Goal: Navigation & Orientation: Understand site structure

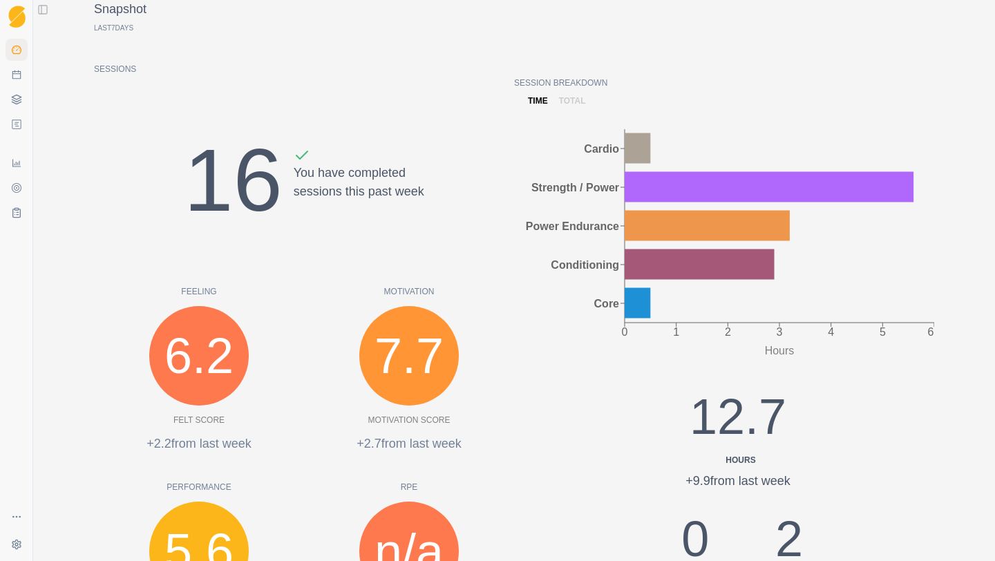
scroll to position [138, 0]
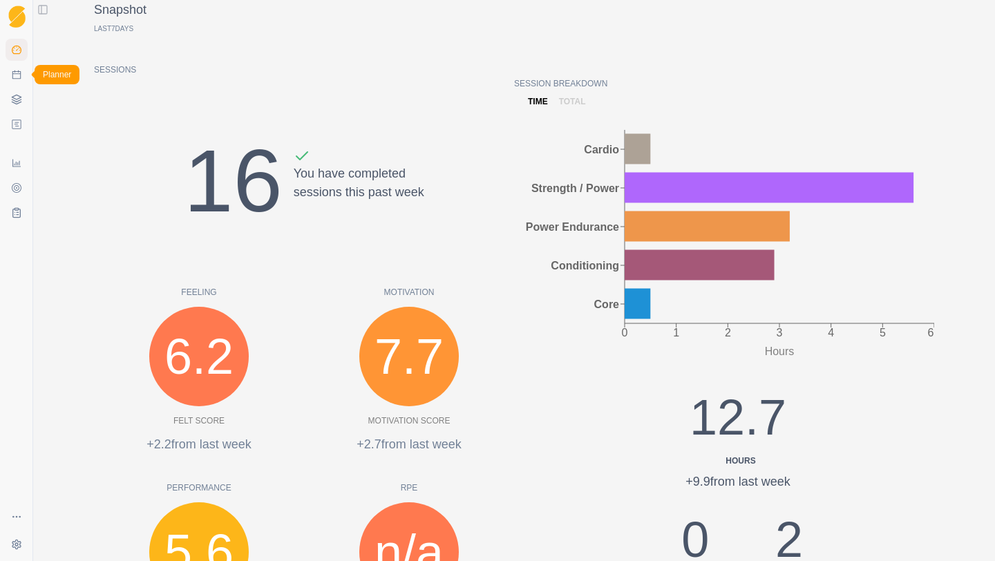
click at [12, 74] on icon at bounding box center [16, 74] width 9 height 9
select select "month"
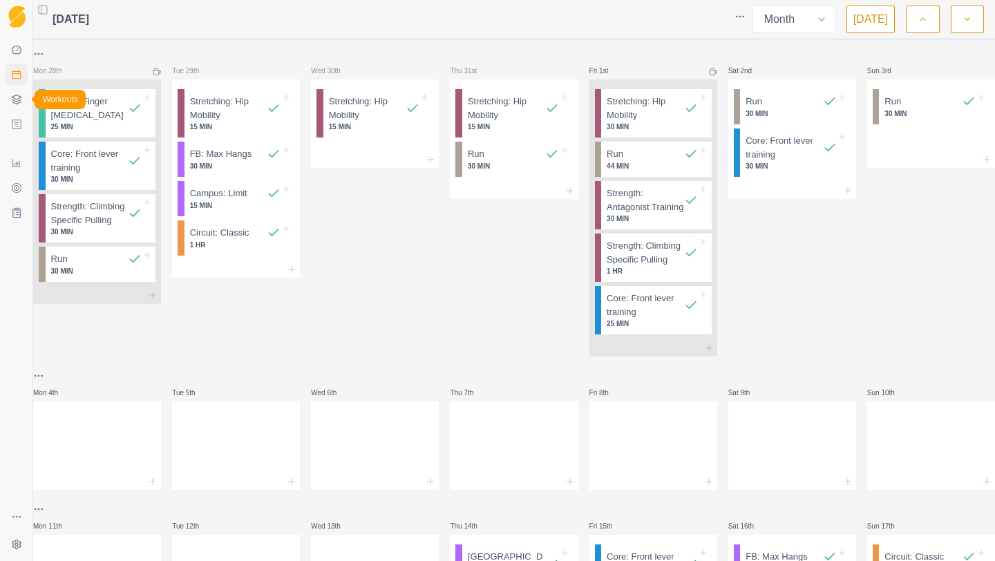
click at [19, 100] on polyline at bounding box center [16, 101] width 9 height 2
click at [18, 126] on icon at bounding box center [17, 124] width 5 height 4
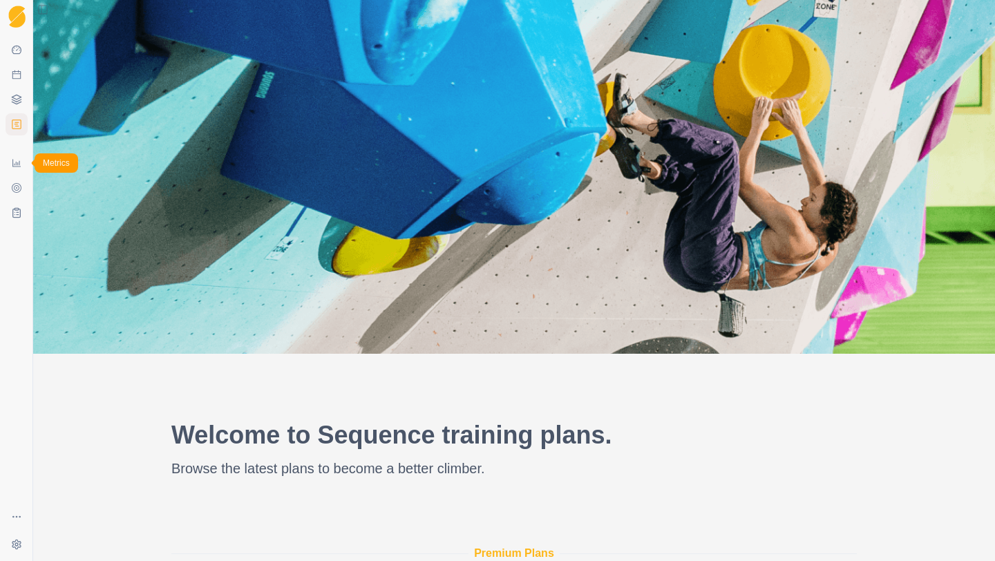
click at [19, 160] on icon at bounding box center [16, 163] width 11 height 11
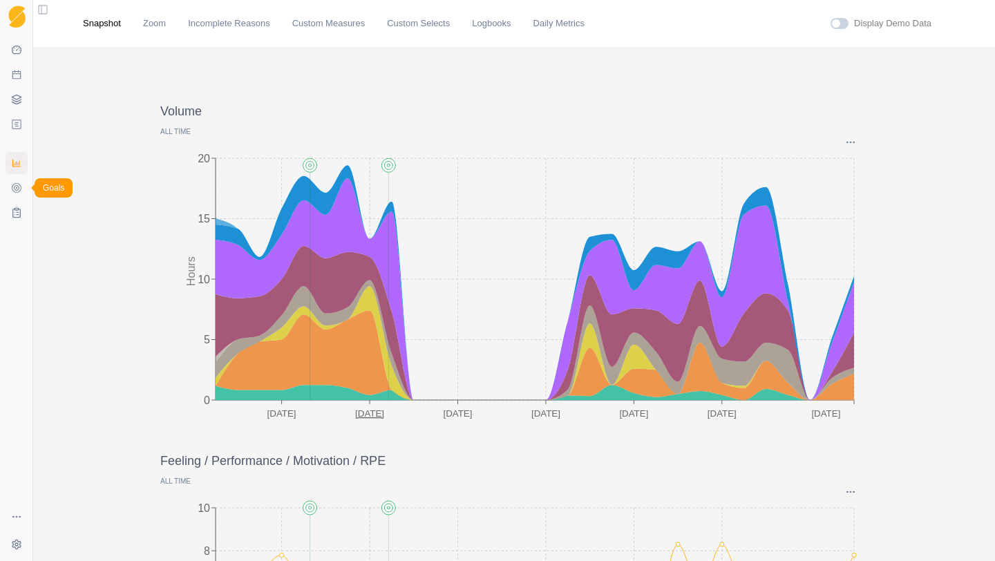
click at [21, 189] on icon at bounding box center [17, 188] width 10 height 10
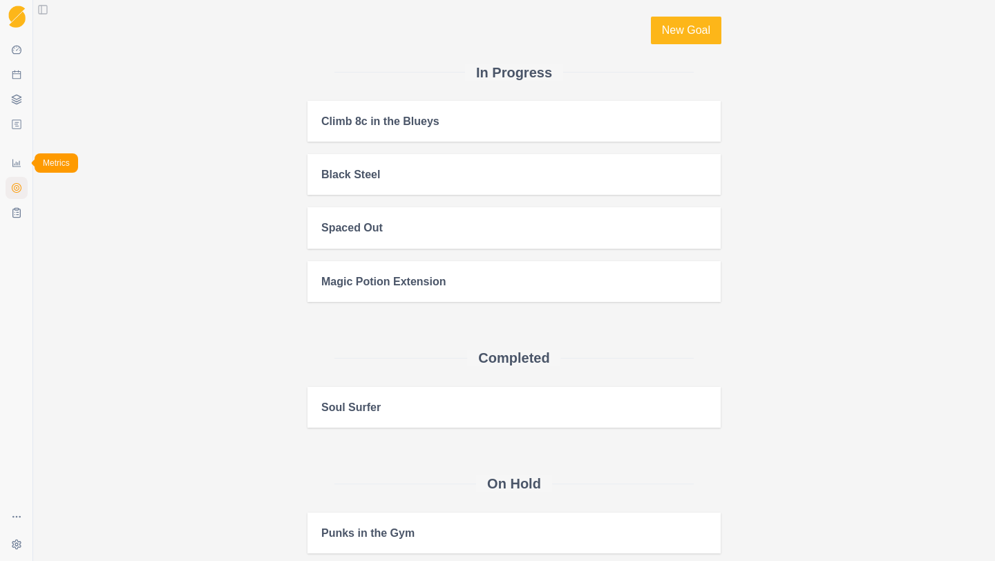
click at [14, 167] on icon at bounding box center [16, 164] width 8 height 8
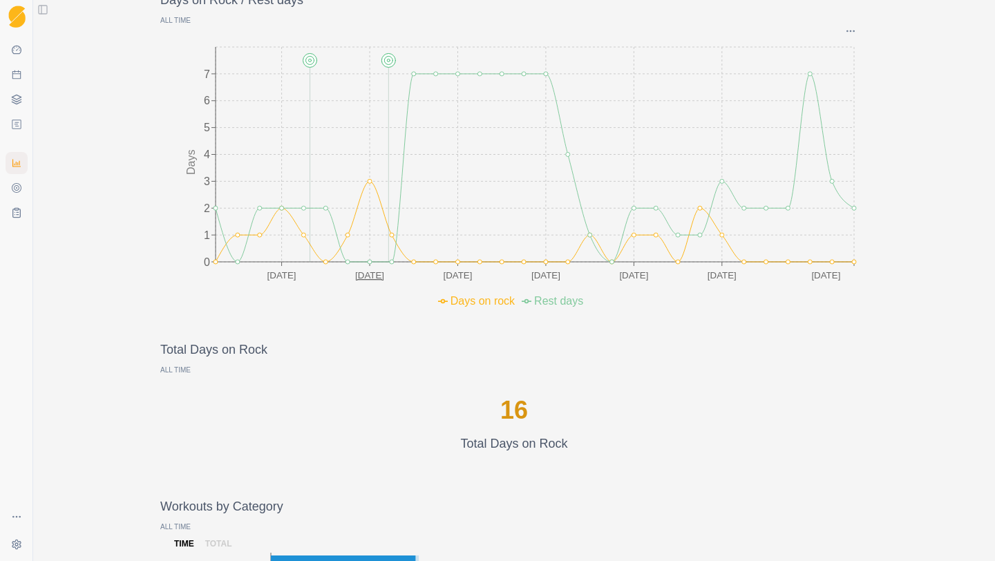
scroll to position [553, 0]
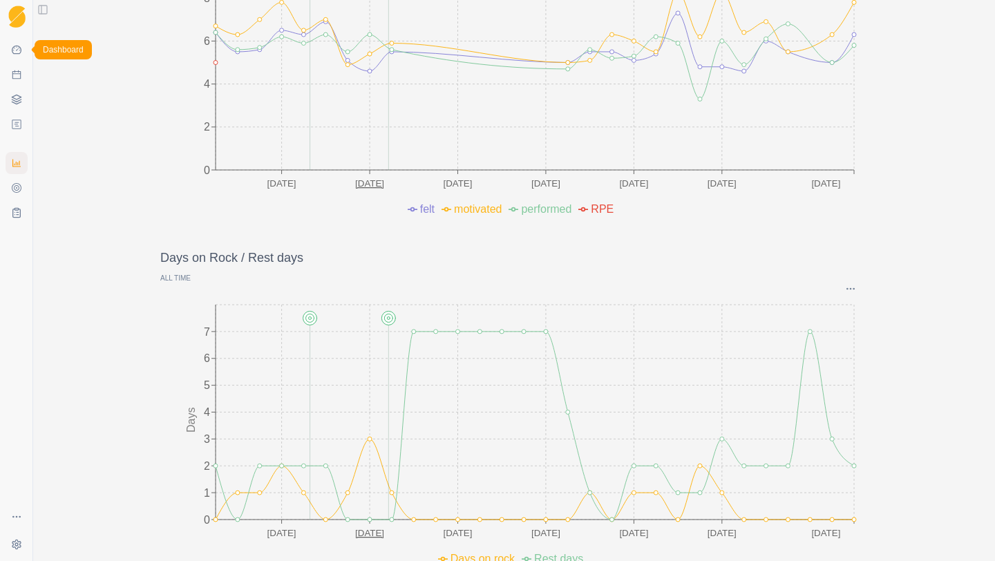
click at [17, 47] on icon at bounding box center [17, 50] width 10 height 9
